Goal: Book appointment/travel/reservation

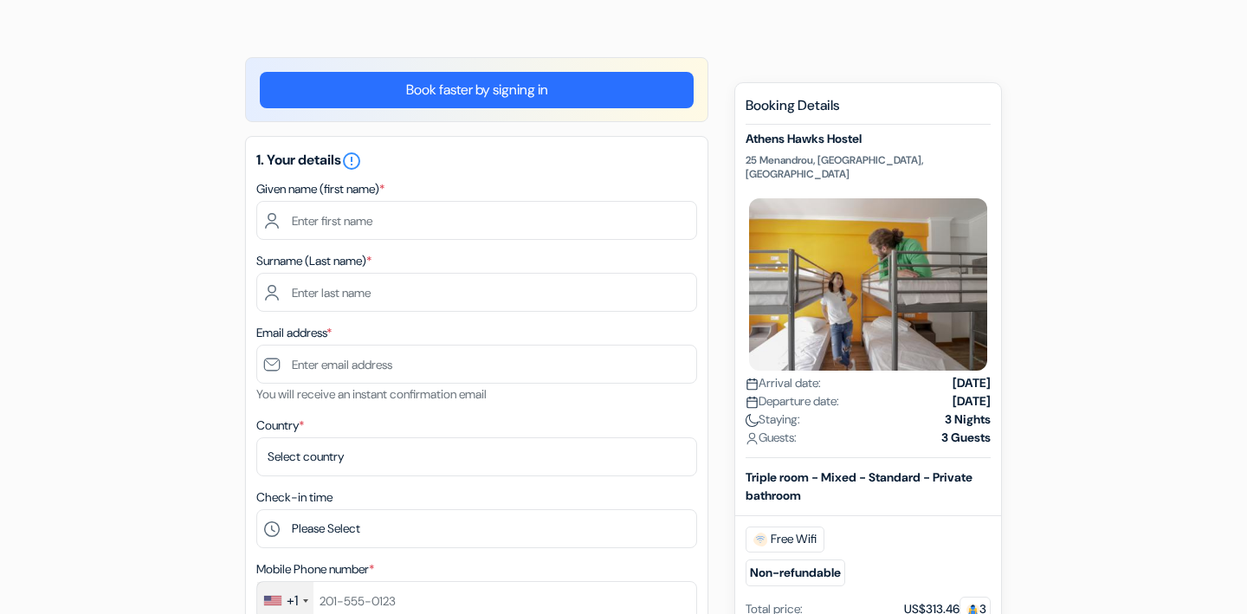
scroll to position [109, 0]
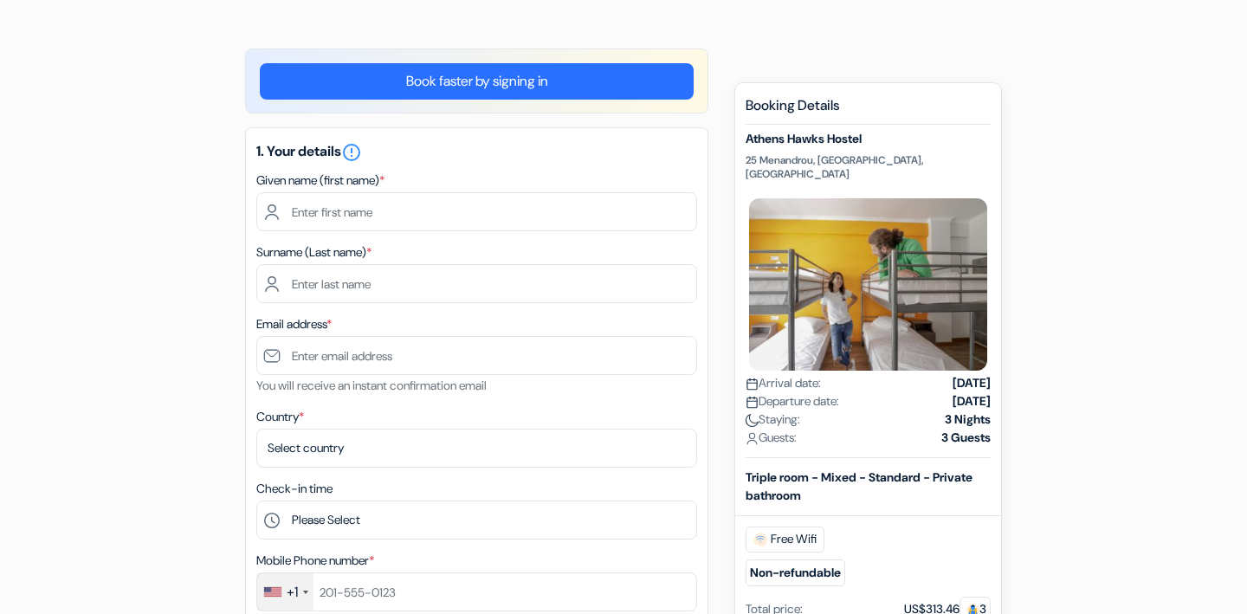
type input "Sinead"
type input "[PERSON_NAME]"
type input "[EMAIL_ADDRESS][DOMAIN_NAME]"
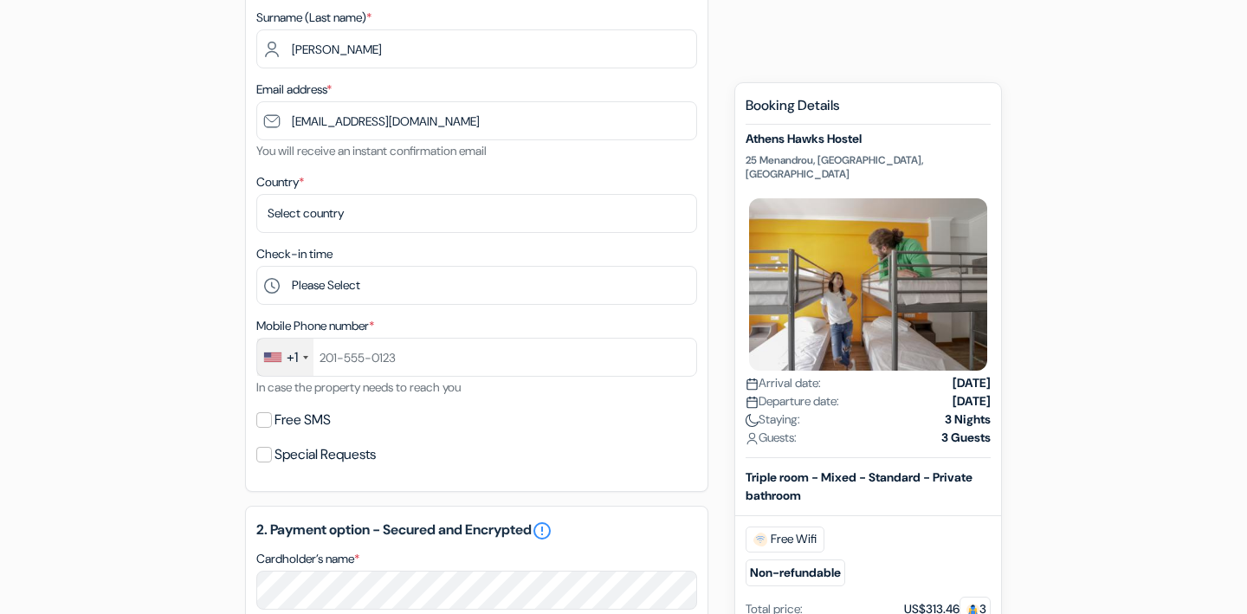
scroll to position [280, 0]
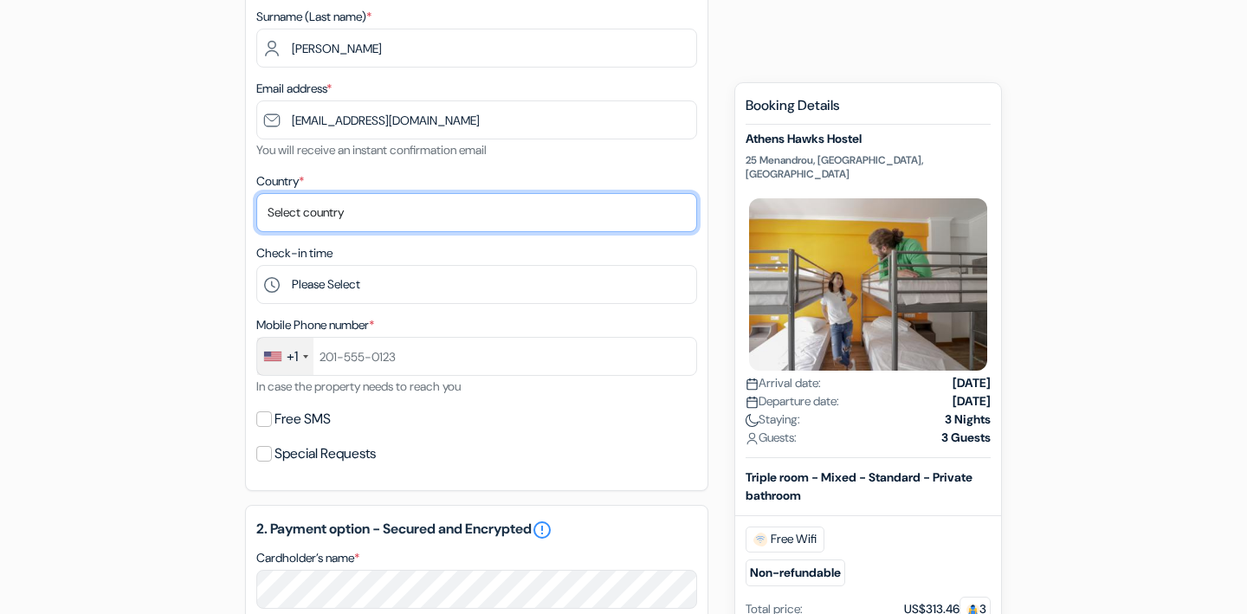
click at [560, 216] on select "Select country [GEOGRAPHIC_DATA] [GEOGRAPHIC_DATA] [GEOGRAPHIC_DATA] [GEOGRAPHI…" at bounding box center [476, 212] width 441 height 39
select select "64"
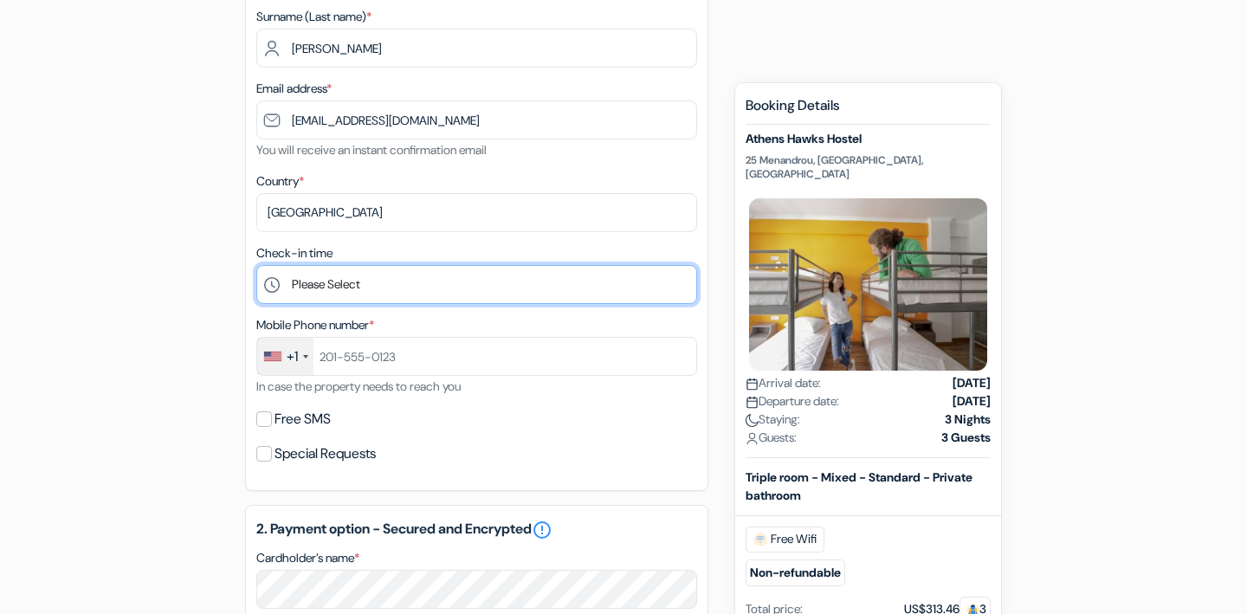
click at [460, 288] on select "Please Select 1:00 2:00 3:00 4:00 5:00 6:00 7:00 8:00 9:00 10:00 11:00 12:00 13…" at bounding box center [476, 284] width 441 height 39
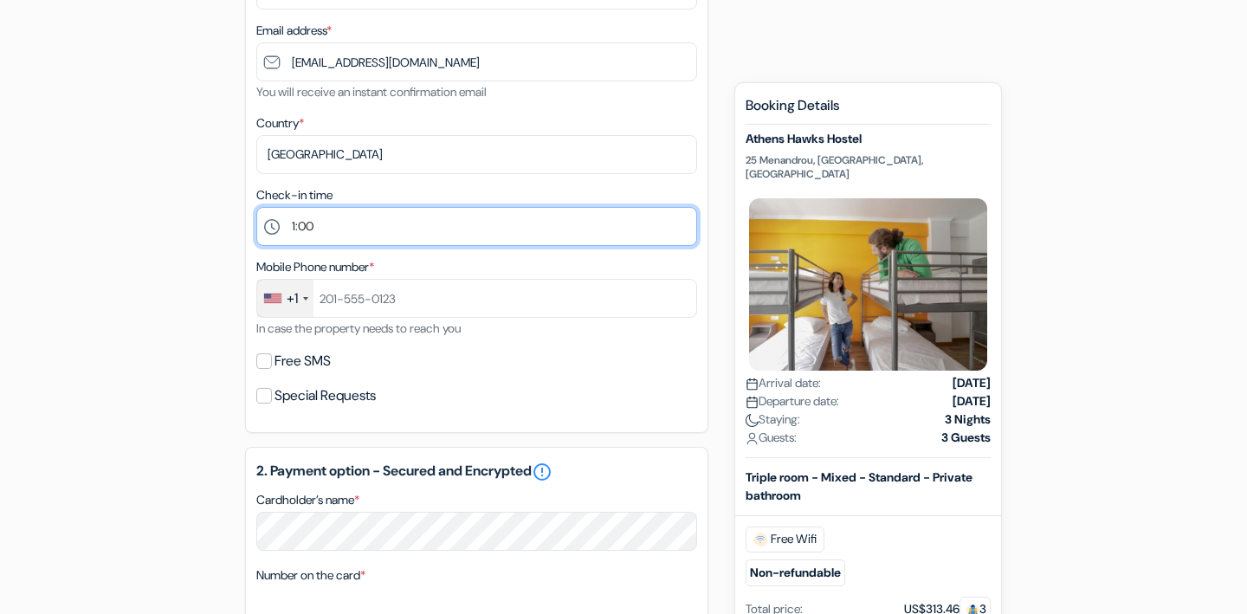
scroll to position [353, 0]
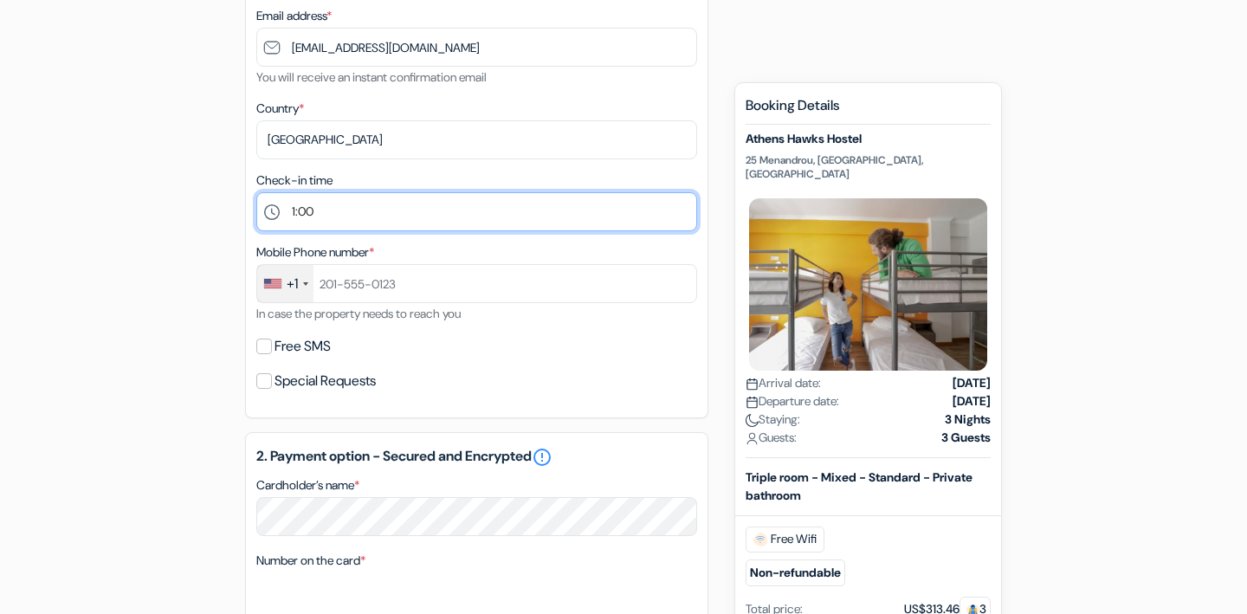
click at [412, 208] on select "Please Select 1:00 2:00 3:00 4:00 5:00 6:00 7:00 8:00 9:00 10:00 11:00 12:00 13…" at bounding box center [476, 211] width 441 height 39
select select "13"
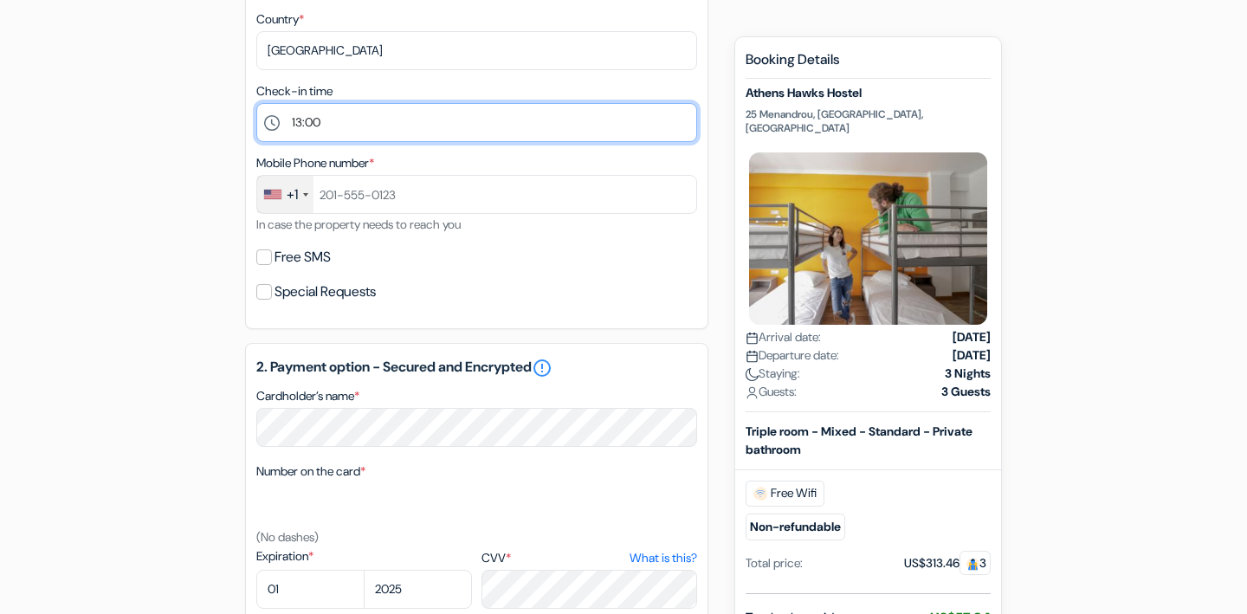
scroll to position [455, 0]
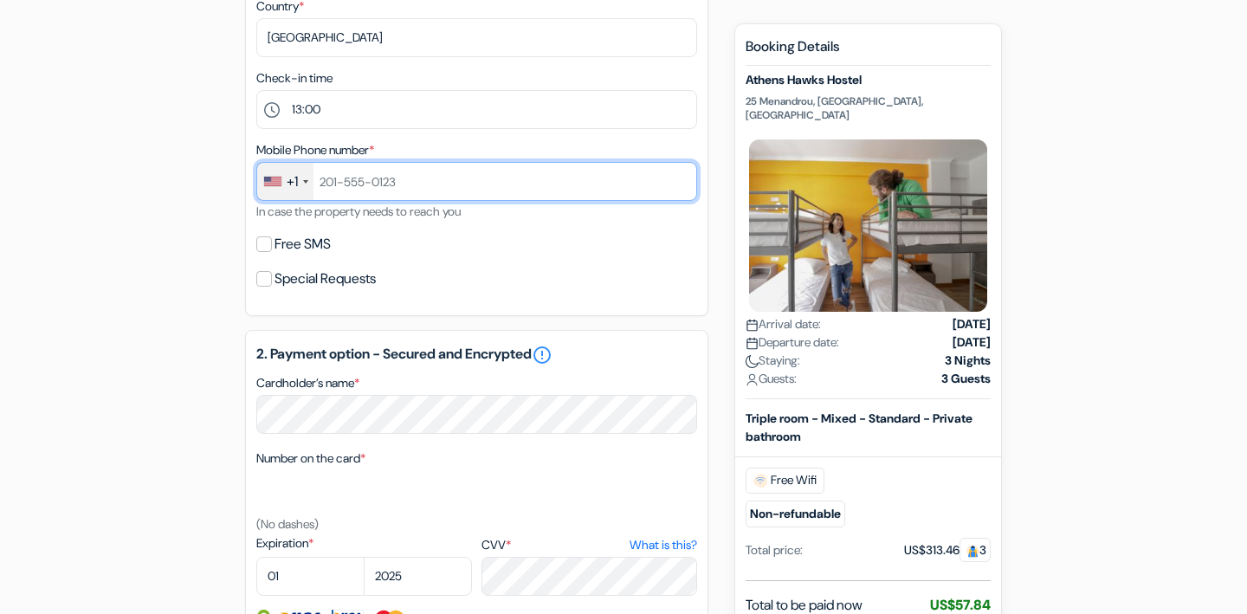
click at [416, 182] on input "text" at bounding box center [476, 181] width 441 height 39
type input "2154499411"
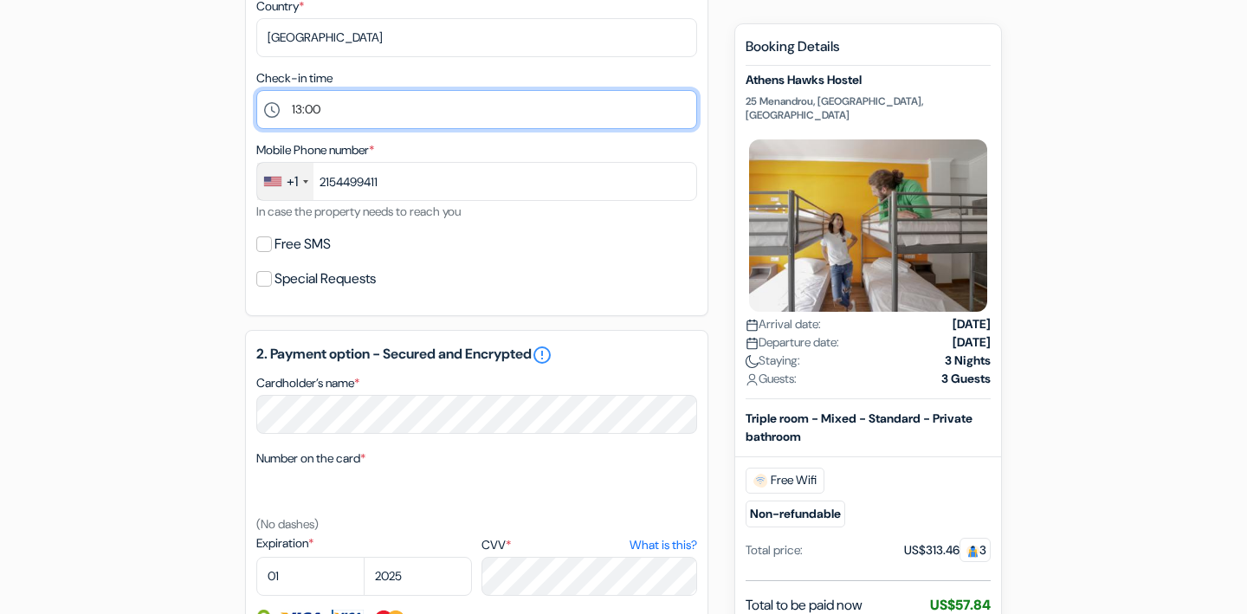
click at [414, 106] on select "Please Select 1:00 2:00 3:00 4:00 5:00 6:00 7:00 8:00 9:00 10:00 11:00 12:00 13…" at bounding box center [476, 109] width 441 height 39
select select "14"
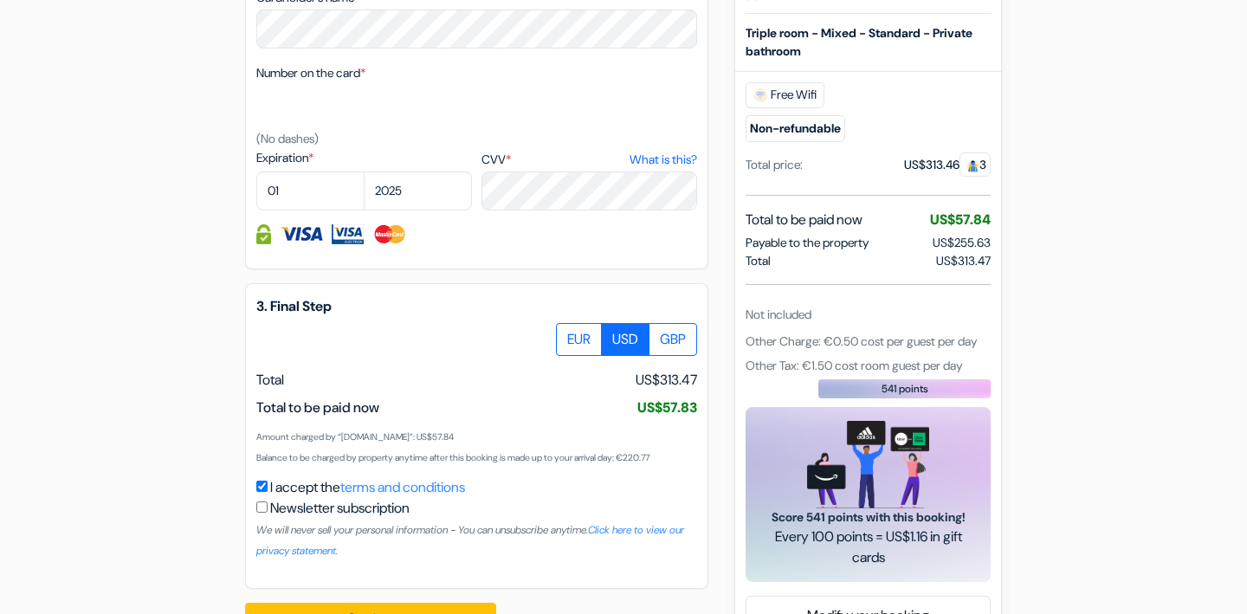
scroll to position [838, 0]
